Goal: Task Accomplishment & Management: Use online tool/utility

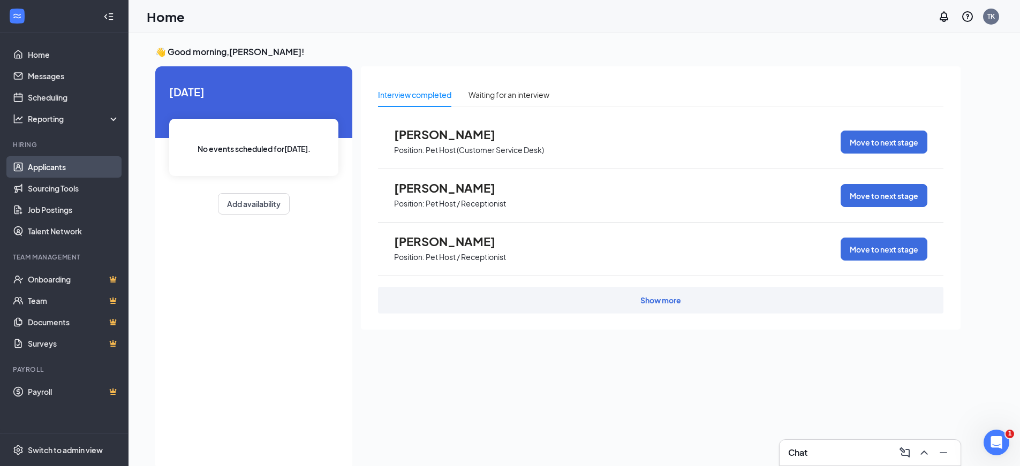
click at [59, 166] on link "Applicants" at bounding box center [74, 166] width 92 height 21
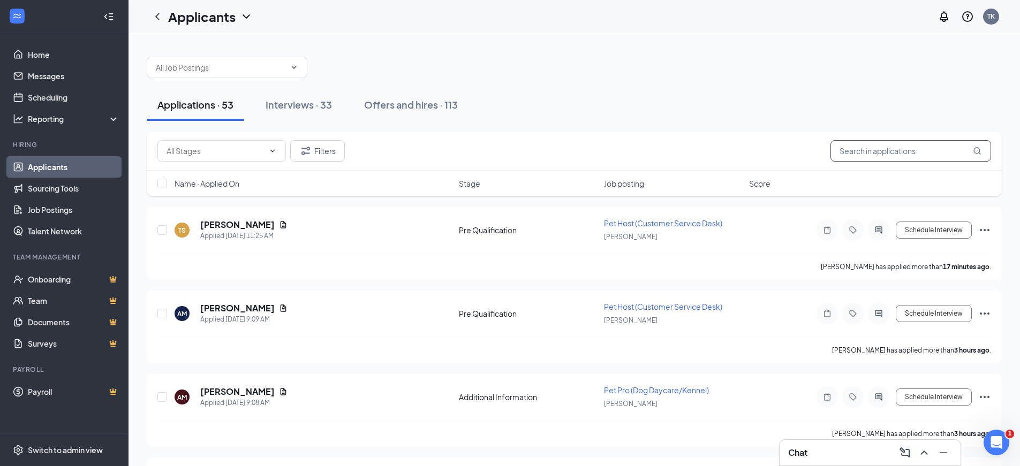
click at [877, 150] on input "text" at bounding box center [911, 150] width 161 height 21
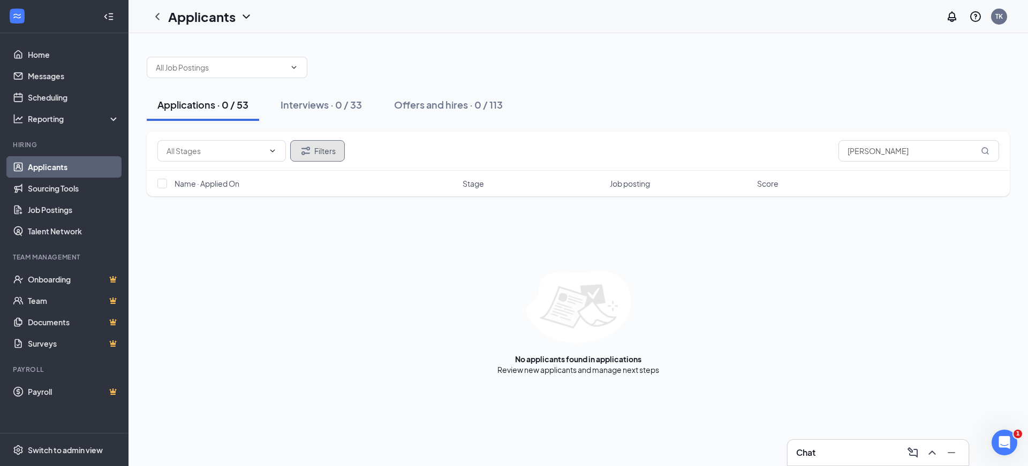
click at [319, 157] on button "Filters" at bounding box center [317, 150] width 55 height 21
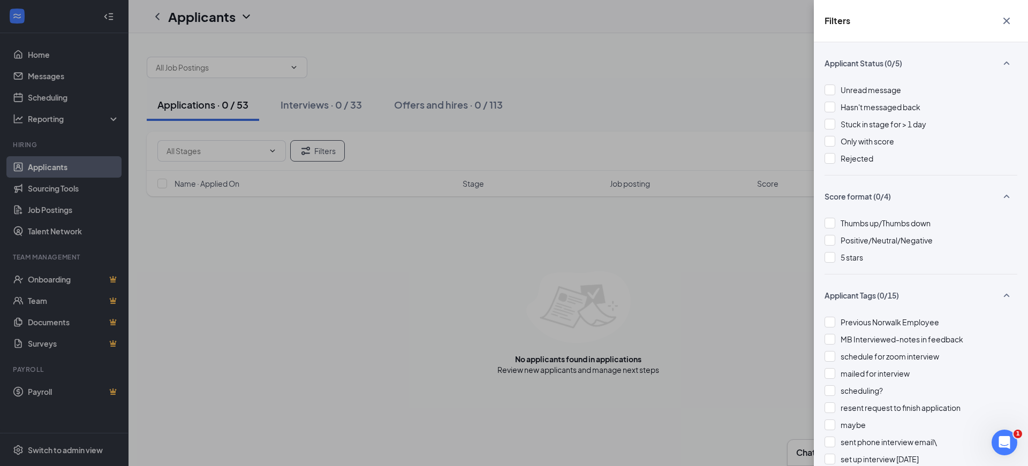
click at [698, 84] on div "Filters Applicant Status (0/5) Unread message Hasn't messaged back Stuck in sta…" at bounding box center [514, 233] width 1028 height 466
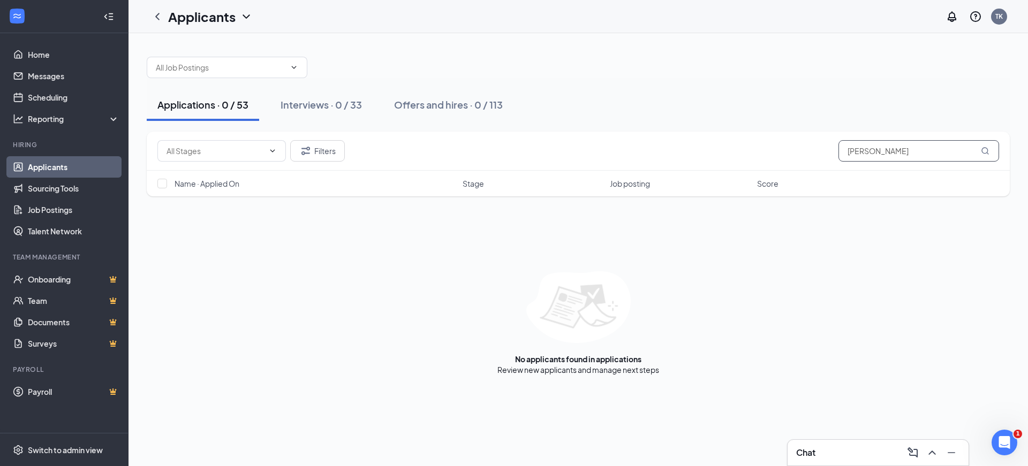
click at [886, 155] on input "[PERSON_NAME]" at bounding box center [919, 150] width 161 height 21
type input "[PERSON_NAME]"
click at [309, 111] on div "Interviews · 0 / 33" at bounding box center [321, 104] width 81 height 13
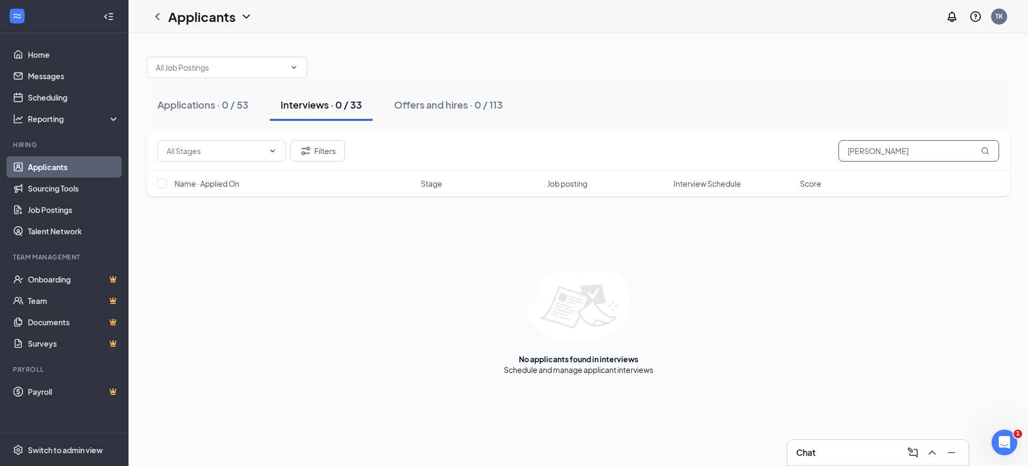
click at [899, 152] on input "[PERSON_NAME]" at bounding box center [919, 150] width 161 height 21
type input "[PERSON_NAME]"
click at [467, 98] on div "Offers and hires · 0 / 113" at bounding box center [448, 104] width 109 height 13
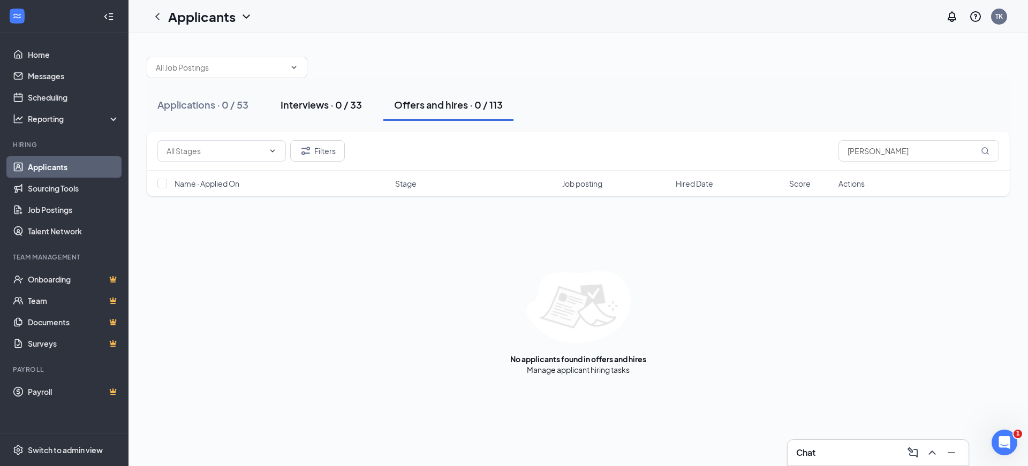
click at [335, 106] on div "Interviews · 0 / 33" at bounding box center [321, 104] width 81 height 13
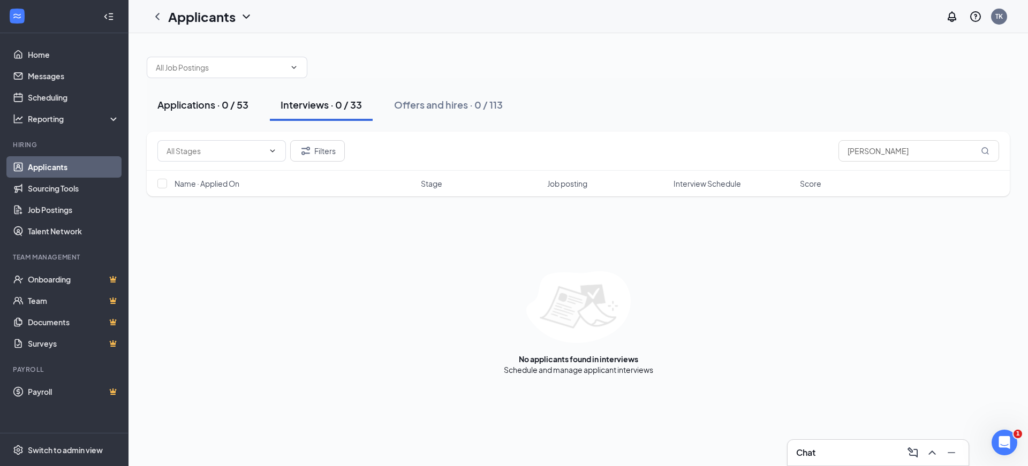
click at [209, 110] on div "Applications · 0 / 53" at bounding box center [202, 104] width 91 height 13
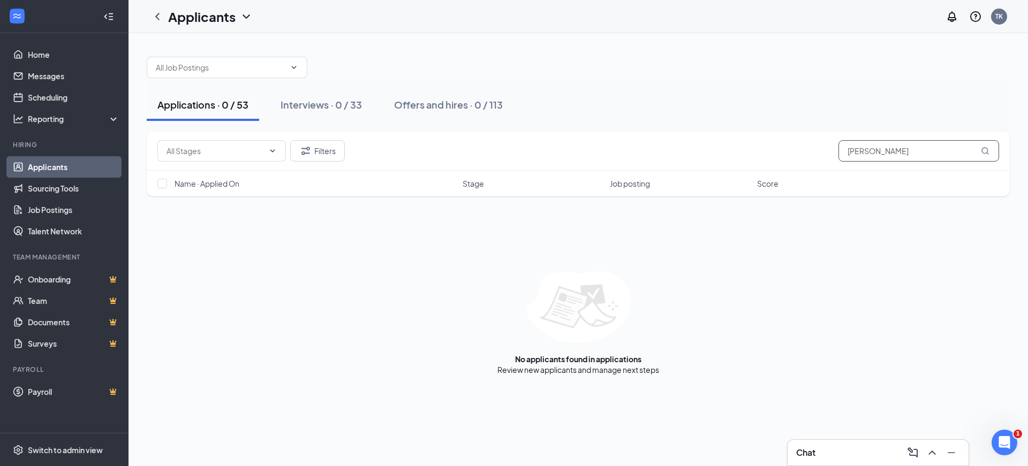
drag, startPoint x: 876, startPoint y: 150, endPoint x: 856, endPoint y: 150, distance: 19.3
click at [856, 150] on input "[PERSON_NAME]" at bounding box center [919, 150] width 161 height 21
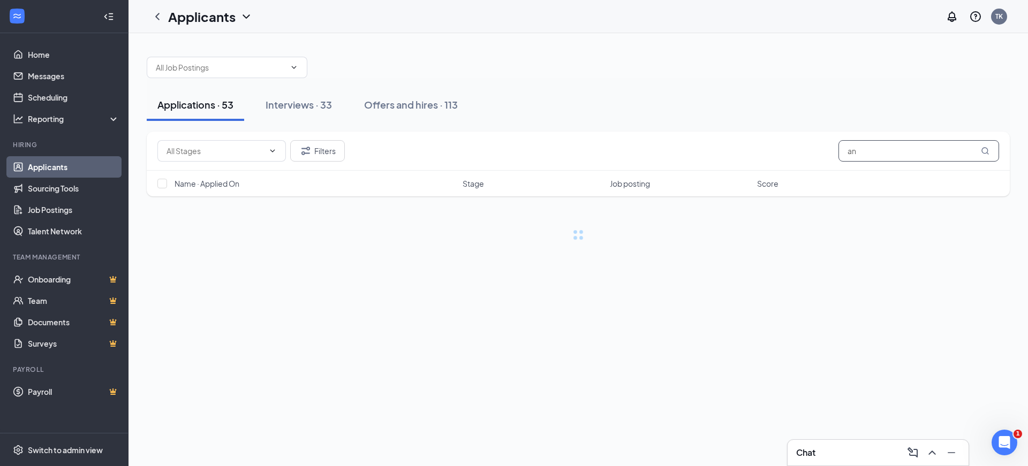
type input "a"
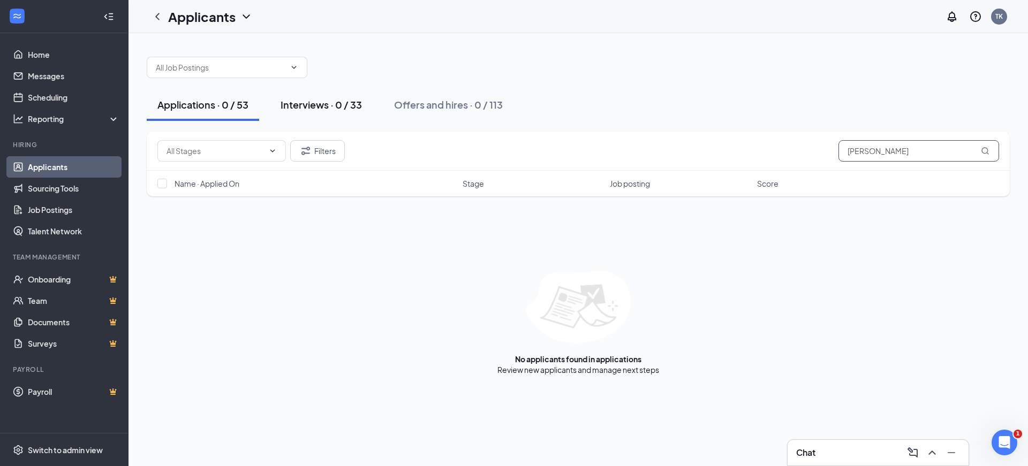
type input "[PERSON_NAME]"
click at [299, 104] on div "Interviews · 0 / 33" at bounding box center [321, 104] width 81 height 13
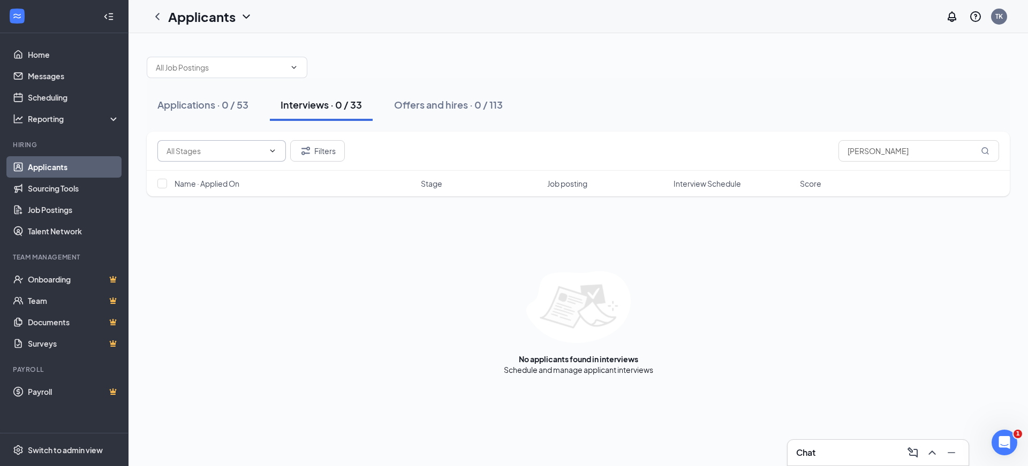
click at [247, 151] on input "text" at bounding box center [215, 151] width 97 height 12
click at [303, 151] on icon "Filter" at bounding box center [305, 151] width 13 height 13
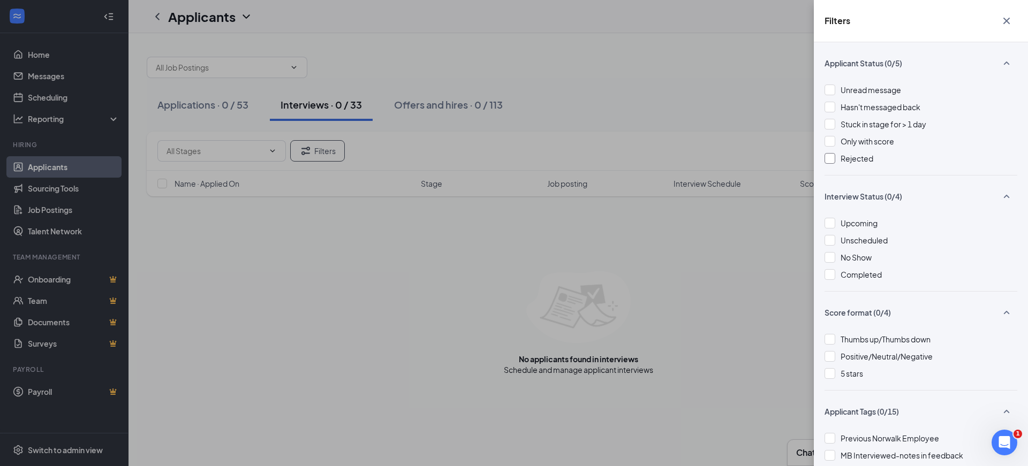
click at [855, 157] on span "Rejected" at bounding box center [857, 159] width 33 height 10
click at [208, 102] on div "Filters Applicant Status (1/5) Unread message Hasn't messaged back Stuck in sta…" at bounding box center [514, 233] width 1028 height 466
click at [698, 49] on div "Filters Applicant Status (1/5) Unread message Hasn't messaged back Stuck in sta…" at bounding box center [514, 233] width 1028 height 466
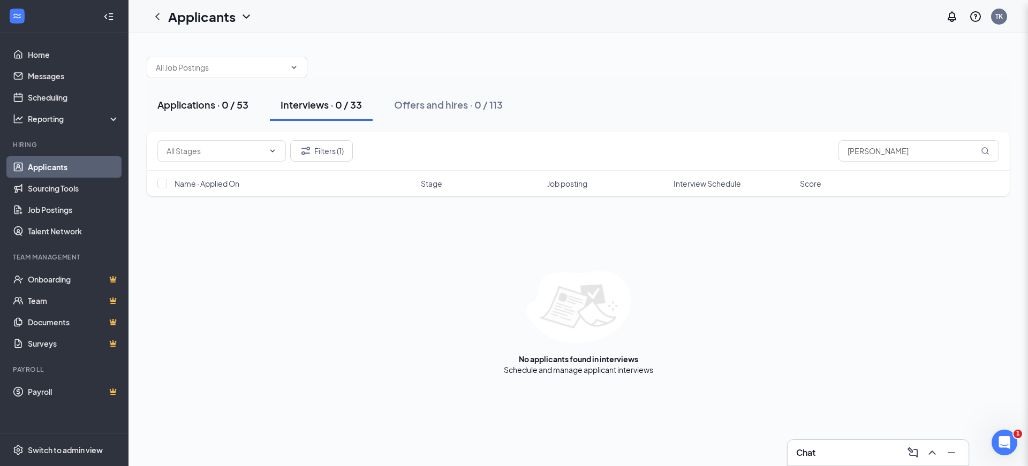
click at [199, 110] on div "Applications · 0 / 53" at bounding box center [202, 104] width 91 height 13
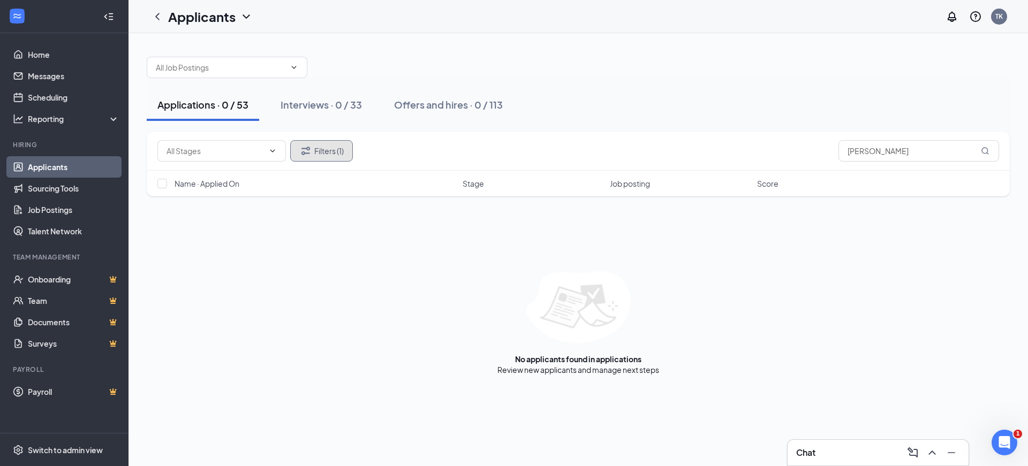
click at [308, 153] on icon "Filter" at bounding box center [305, 151] width 13 height 13
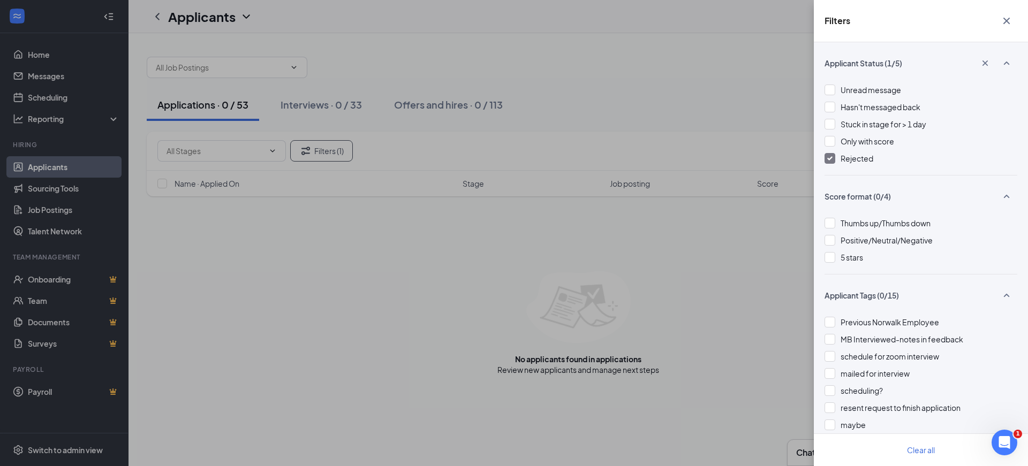
click at [832, 157] on img at bounding box center [829, 158] width 5 height 4
click at [832, 90] on div at bounding box center [830, 90] width 11 height 11
click at [832, 109] on div at bounding box center [830, 107] width 11 height 11
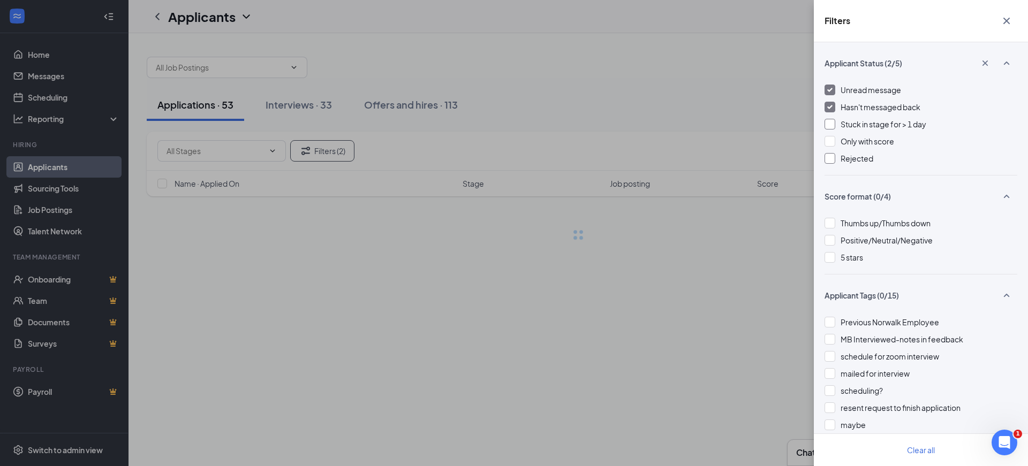
click at [831, 127] on div at bounding box center [830, 124] width 11 height 11
click at [832, 146] on div at bounding box center [830, 141] width 11 height 11
click at [832, 155] on div at bounding box center [830, 158] width 11 height 11
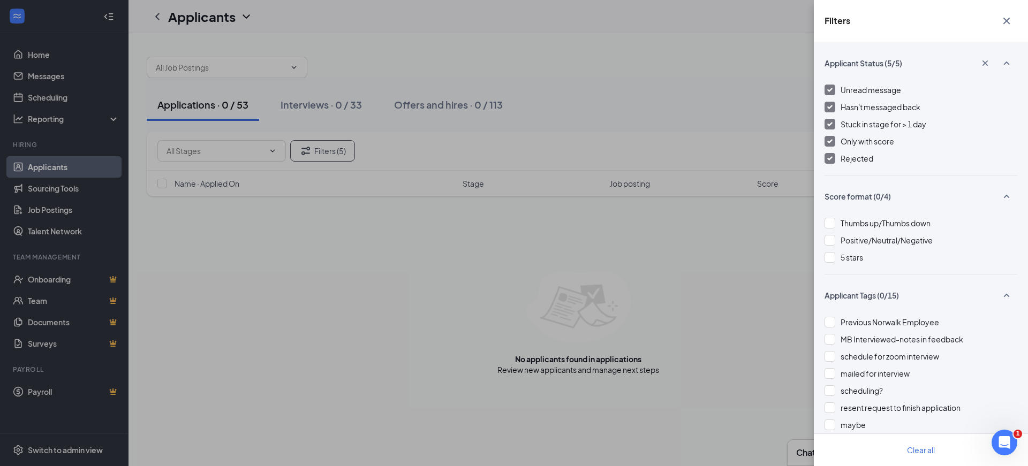
click at [1007, 19] on icon "Cross" at bounding box center [1006, 20] width 13 height 13
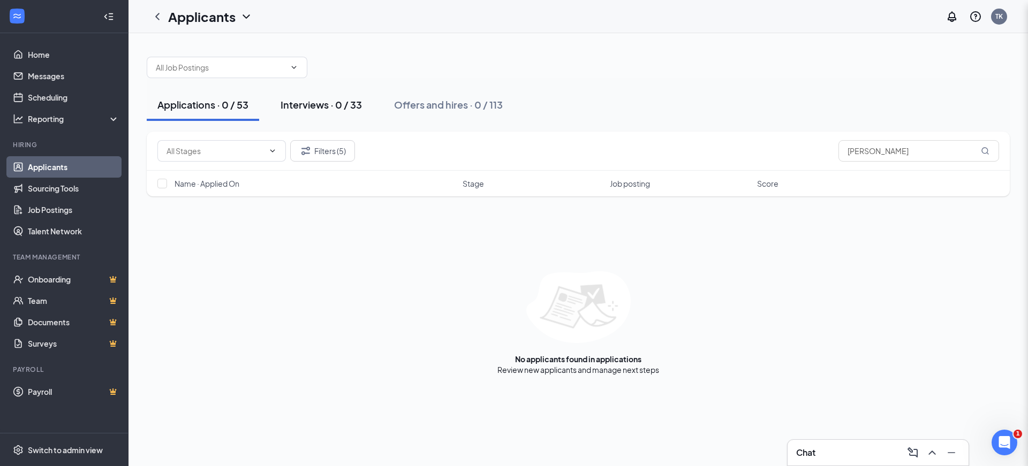
click at [345, 110] on div "Interviews · 0 / 33" at bounding box center [321, 104] width 81 height 13
click at [223, 109] on div "Applications · 0 / 53" at bounding box center [202, 104] width 91 height 13
drag, startPoint x: 893, startPoint y: 153, endPoint x: 811, endPoint y: 152, distance: 82.0
click at [811, 152] on div "Filters (5) [PERSON_NAME]" at bounding box center [578, 150] width 842 height 21
click at [899, 150] on input "[PERSON_NAME]" at bounding box center [919, 150] width 161 height 21
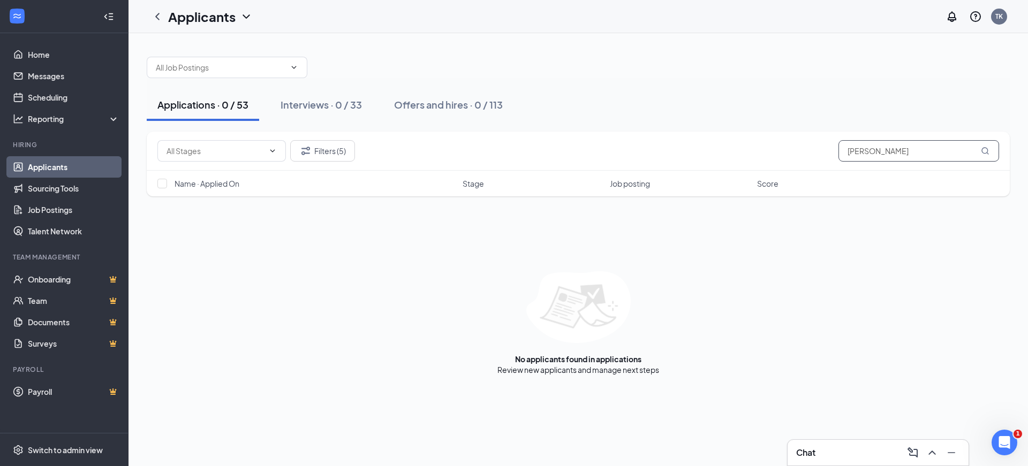
paste input "[EMAIL_ADDRESS][DOMAIN_NAME]"
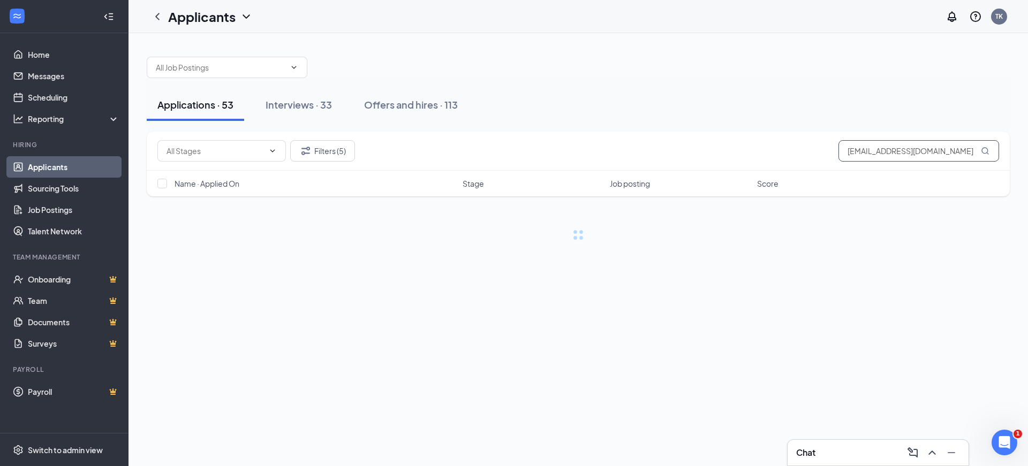
drag, startPoint x: 958, startPoint y: 151, endPoint x: 819, endPoint y: 153, distance: 138.2
click at [819, 153] on div "Filters (5) [EMAIL_ADDRESS][DOMAIN_NAME]" at bounding box center [578, 150] width 842 height 21
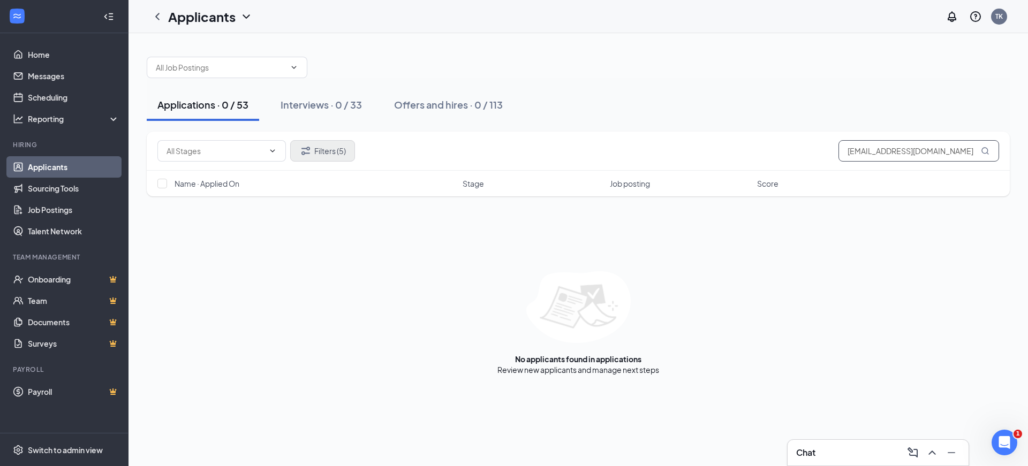
type input "[EMAIL_ADDRESS][DOMAIN_NAME]"
click at [323, 149] on button "Filters (5)" at bounding box center [322, 150] width 65 height 21
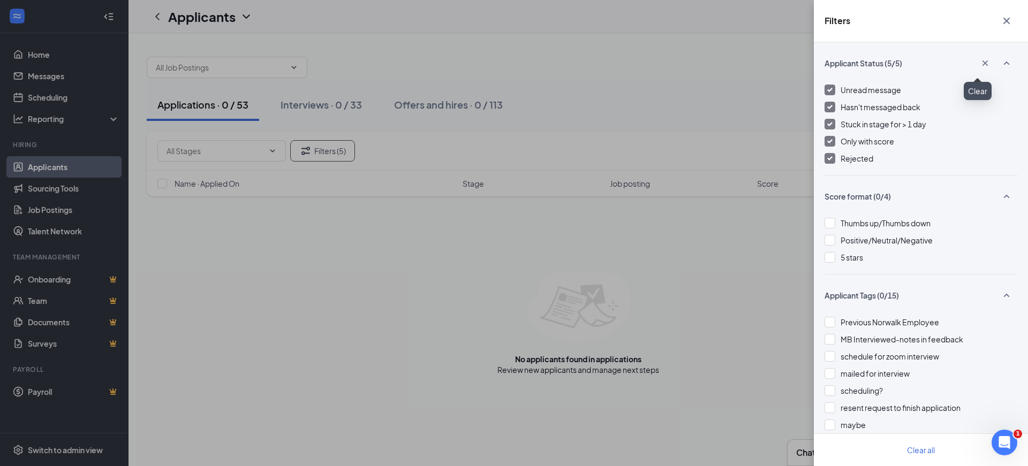
click at [980, 63] on icon "Cross" at bounding box center [985, 63] width 11 height 11
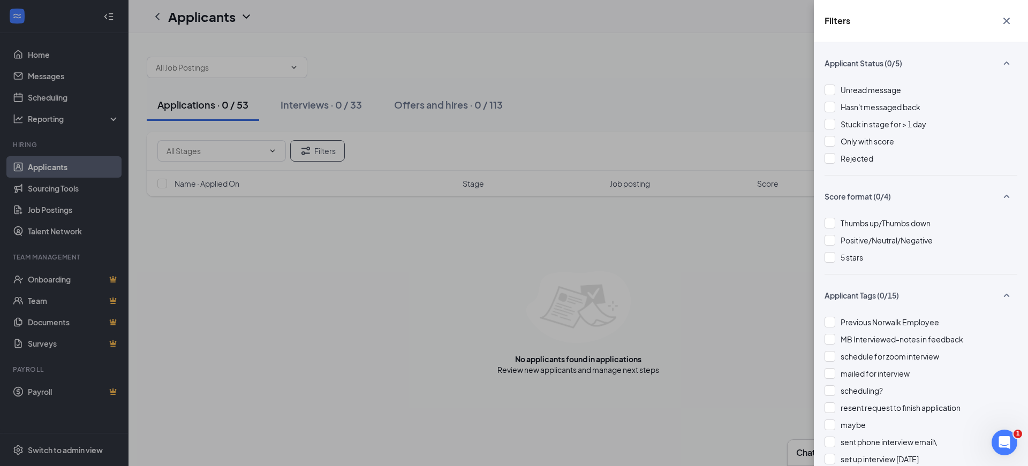
click at [649, 68] on div "Filters Applicant Status (0/5) Unread message Hasn't messaged back Stuck in sta…" at bounding box center [514, 233] width 1028 height 466
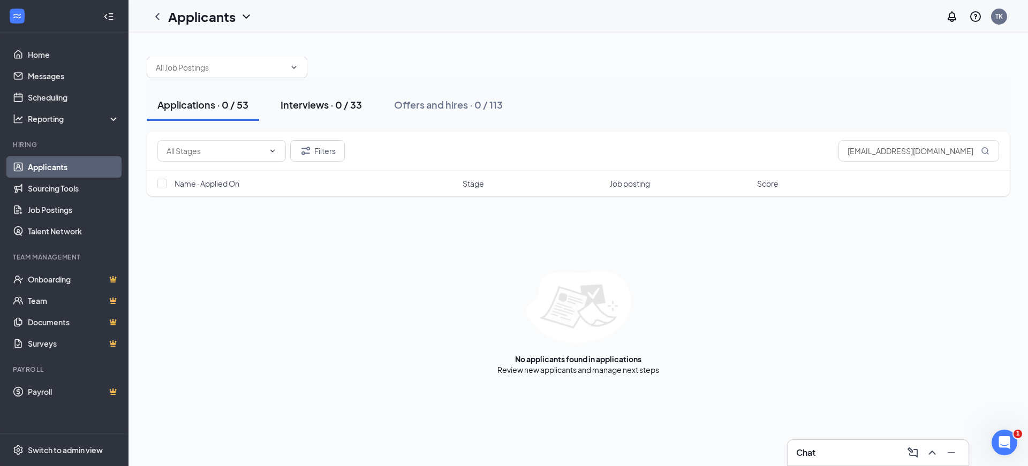
click at [345, 106] on div "Interviews · 0 / 33" at bounding box center [321, 104] width 81 height 13
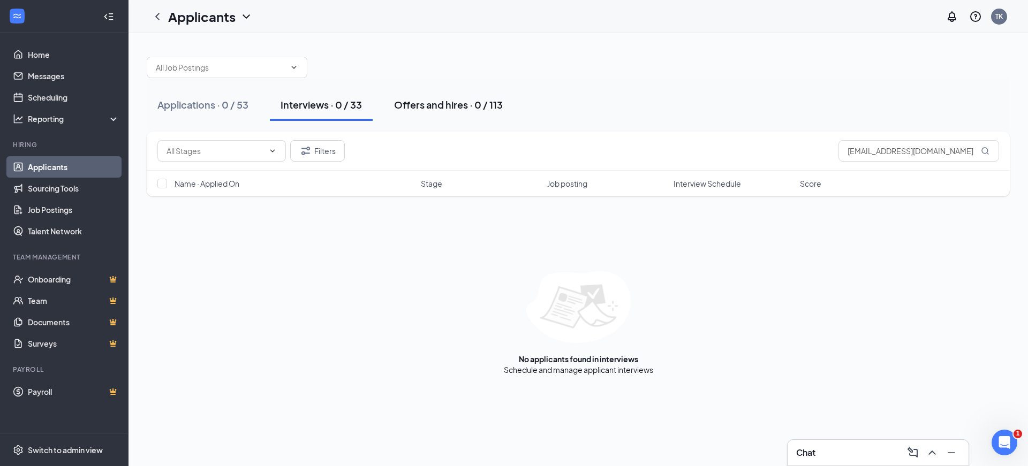
click at [440, 107] on div "Offers and hires · 0 / 113" at bounding box center [448, 104] width 109 height 13
